Goal: Transaction & Acquisition: Purchase product/service

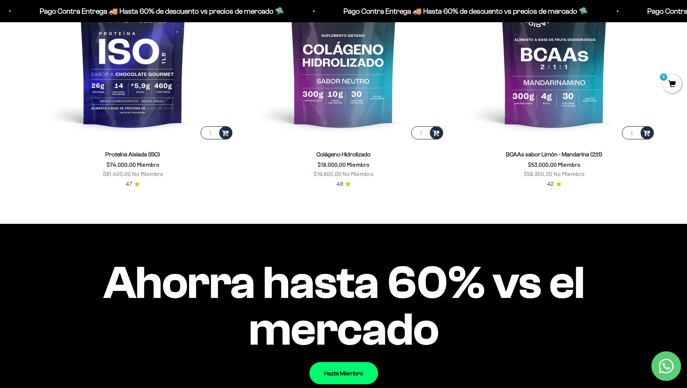
scroll to position [530, 0]
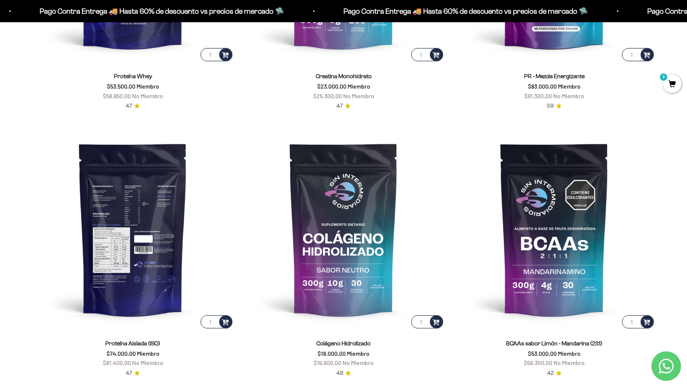
click at [144, 194] on img at bounding box center [133, 229] width 202 height 202
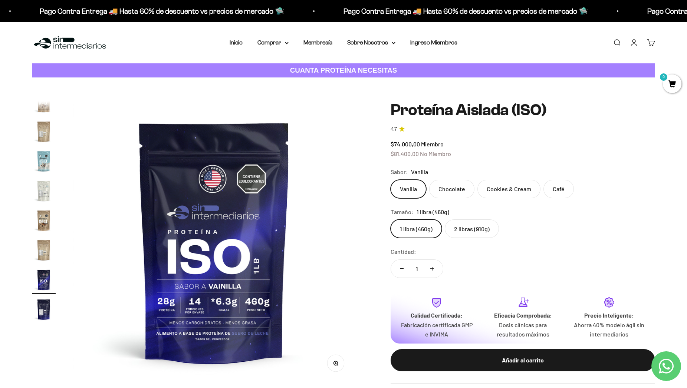
click at [40, 222] on img "Ir al artículo 14" at bounding box center [44, 221] width 24 height 24
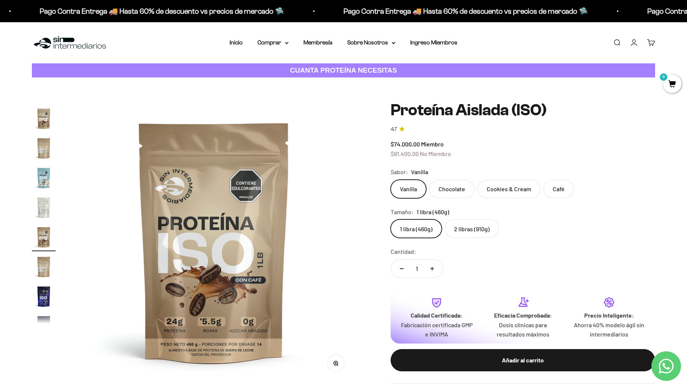
scroll to position [0, 3777]
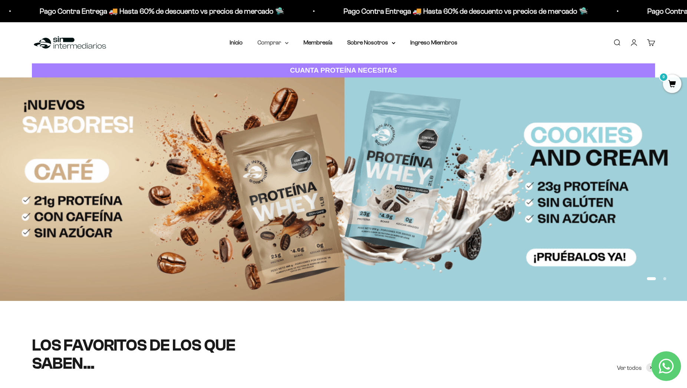
click at [266, 43] on summary "Comprar" at bounding box center [272, 43] width 31 height 10
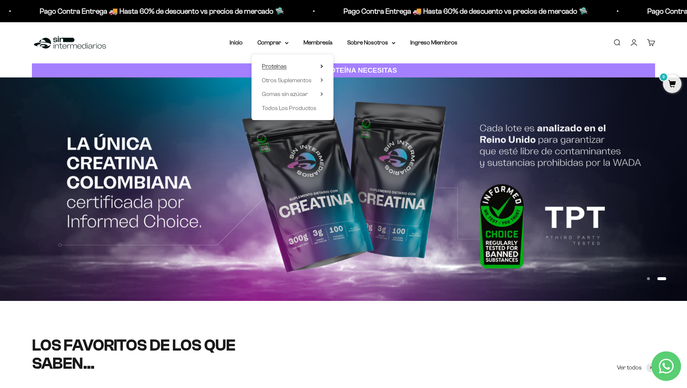
click at [299, 62] on summary "Proteínas" at bounding box center [292, 67] width 61 height 10
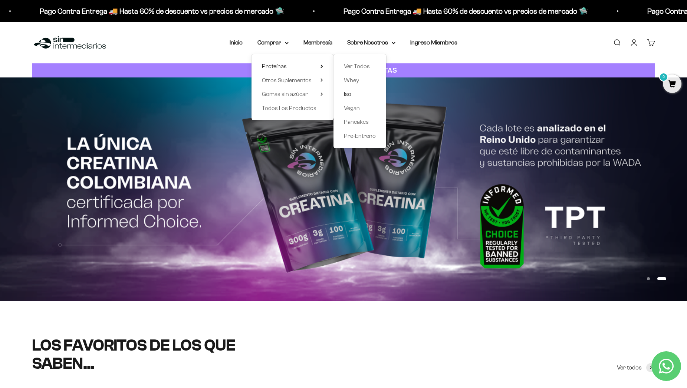
click at [344, 93] on span "Iso" at bounding box center [347, 94] width 7 height 6
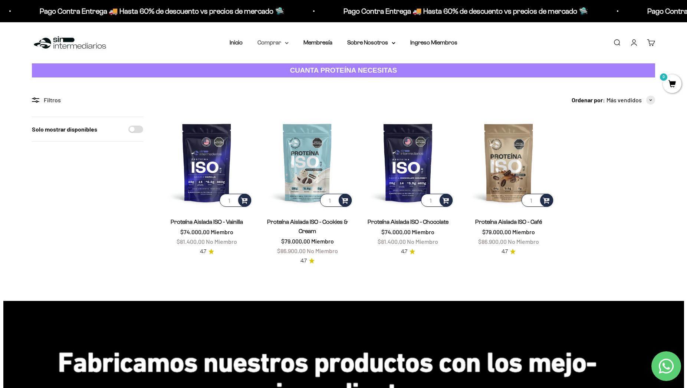
click at [273, 42] on summary "Comprar" at bounding box center [272, 43] width 31 height 10
click at [311, 67] on summary "Proteínas" at bounding box center [292, 67] width 61 height 10
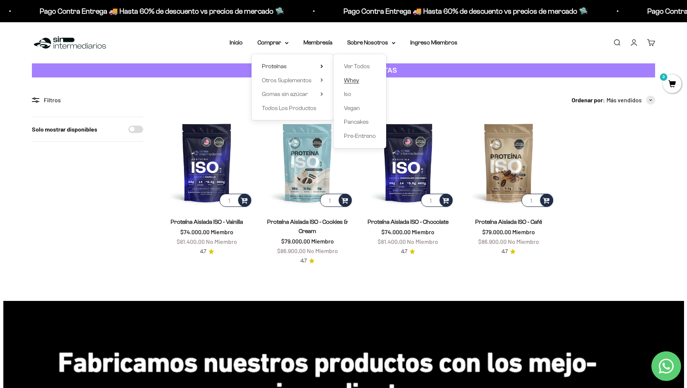
click at [348, 80] on span "Whey" at bounding box center [351, 80] width 15 height 6
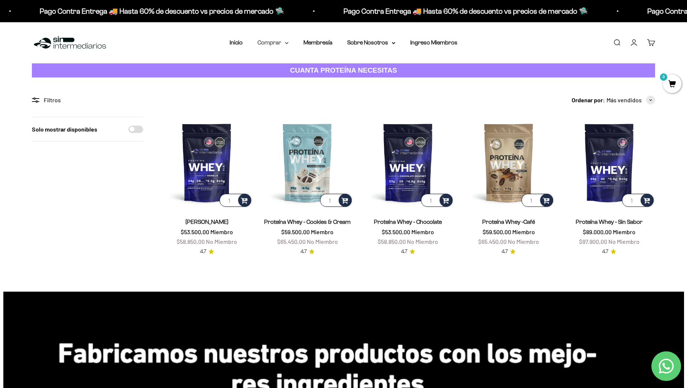
click at [271, 45] on summary "Comprar" at bounding box center [272, 43] width 31 height 10
click at [294, 68] on summary "Proteínas" at bounding box center [292, 67] width 61 height 10
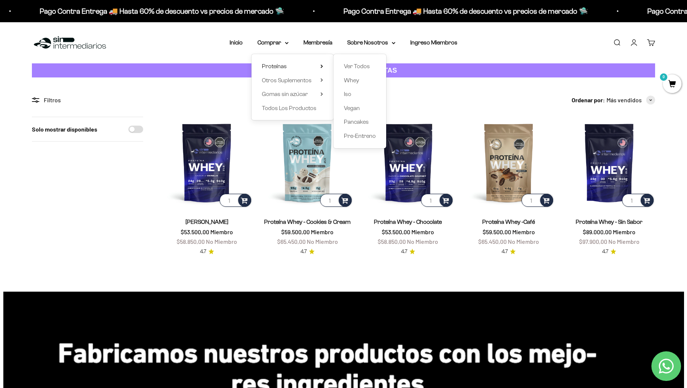
click at [338, 93] on div "Ver Todos Whey Iso Vegan Pancakes Pre-Entreno" at bounding box center [360, 101] width 53 height 94
click at [344, 95] on span "Iso" at bounding box center [347, 94] width 7 height 6
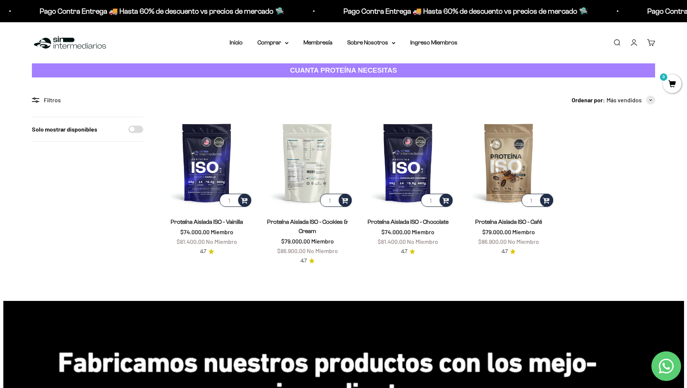
click at [308, 165] on img at bounding box center [308, 163] width 92 height 92
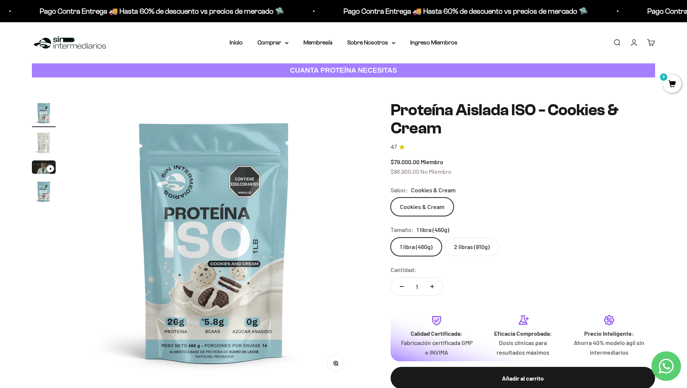
click at [479, 246] on label "2 libras (910g)" at bounding box center [472, 247] width 54 height 19
click at [391, 238] on input "2 libras (910g)" at bounding box center [390, 237] width 0 height 0
